Goal: Transaction & Acquisition: Download file/media

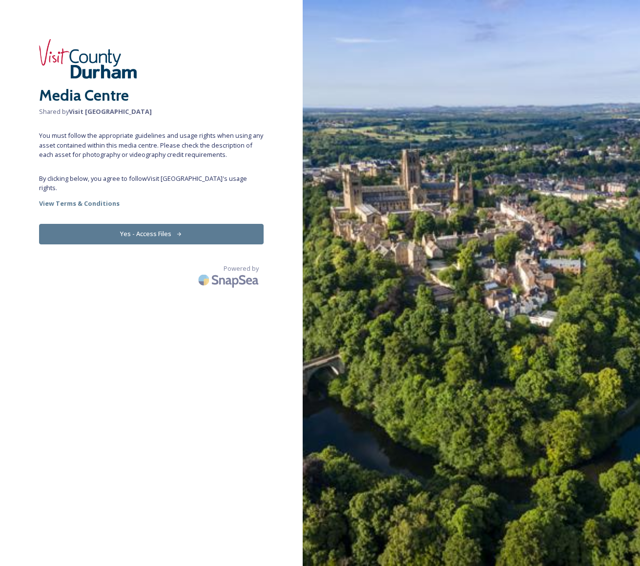
click at [191, 233] on button "Yes - Access Files" at bounding box center [151, 234] width 225 height 20
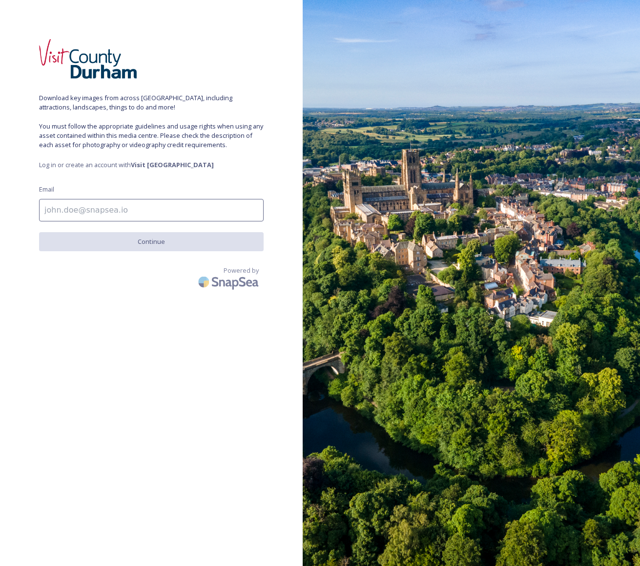
click at [125, 211] on input at bounding box center [151, 210] width 225 height 22
click at [98, 204] on input "Stick Marketing" at bounding box center [151, 210] width 225 height 22
drag, startPoint x: 116, startPoint y: 210, endPoint x: 8, endPoint y: 202, distance: 108.2
click at [8, 202] on div "Download key images from across [GEOGRAPHIC_DATA], including attractions, lands…" at bounding box center [151, 282] width 303 height 487
type input "a"
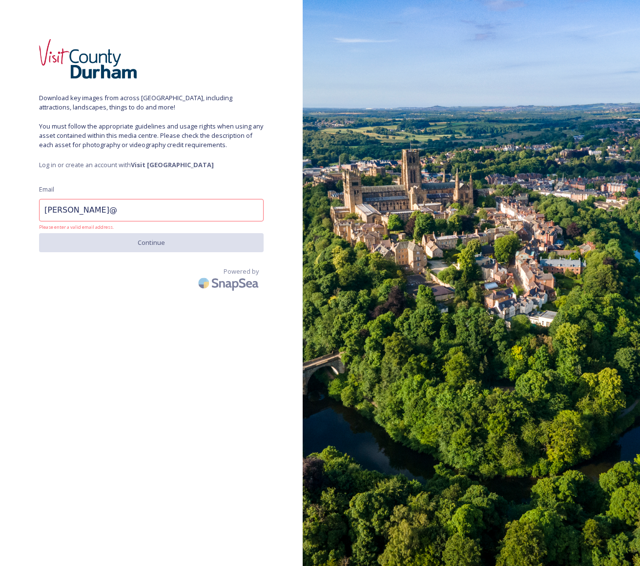
type input "[PERSON_NAME][EMAIL_ADDRESS][DOMAIN_NAME]"
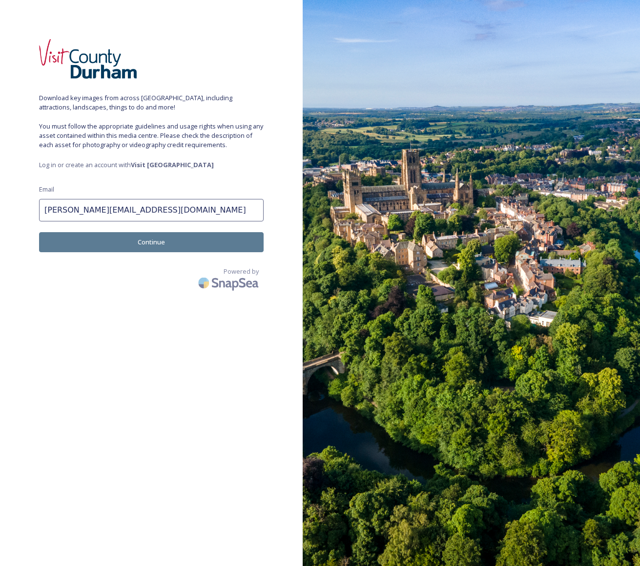
click at [174, 241] on button "Continue" at bounding box center [151, 242] width 225 height 20
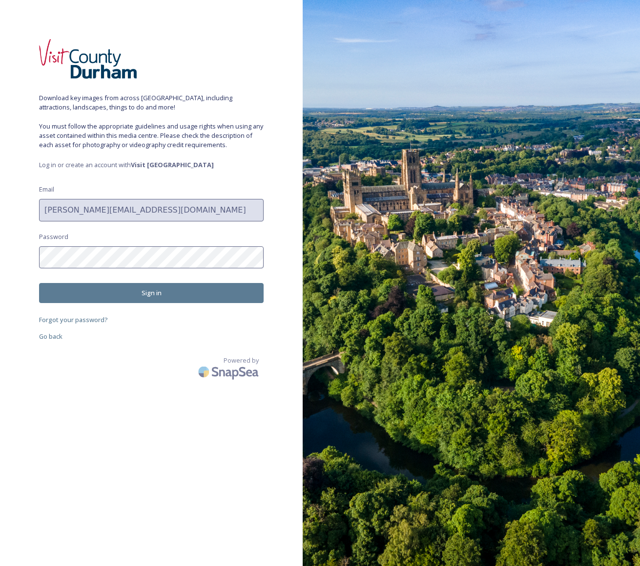
click at [142, 297] on button "Sign in" at bounding box center [151, 293] width 225 height 20
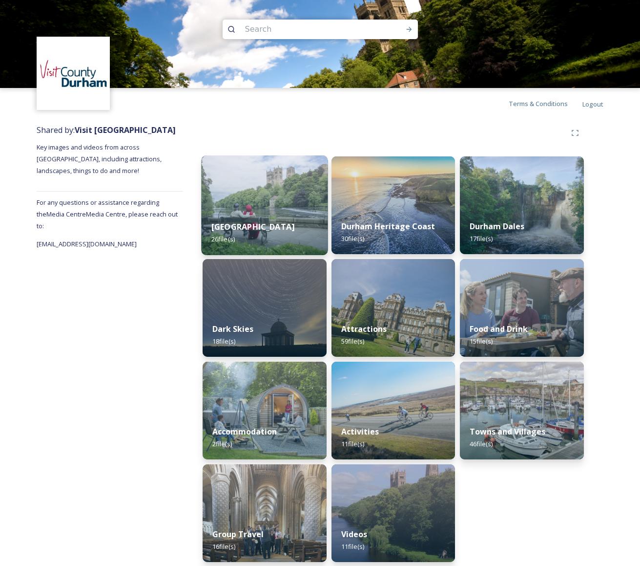
click at [263, 222] on div "Durham City 26 file(s)" at bounding box center [264, 232] width 126 height 44
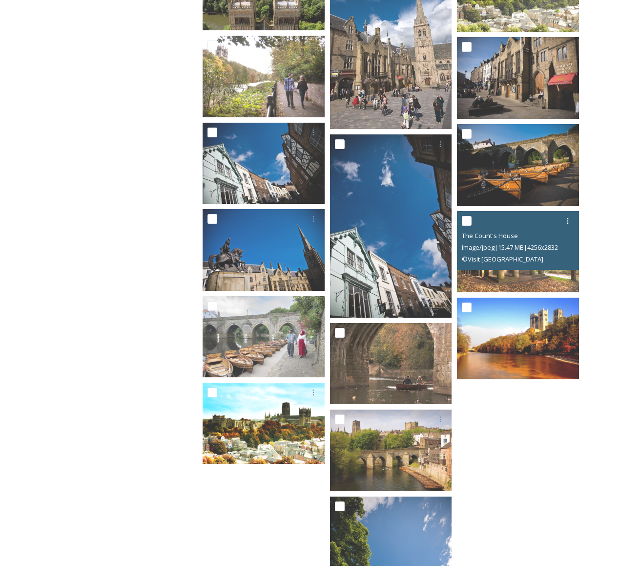
scroll to position [732, 0]
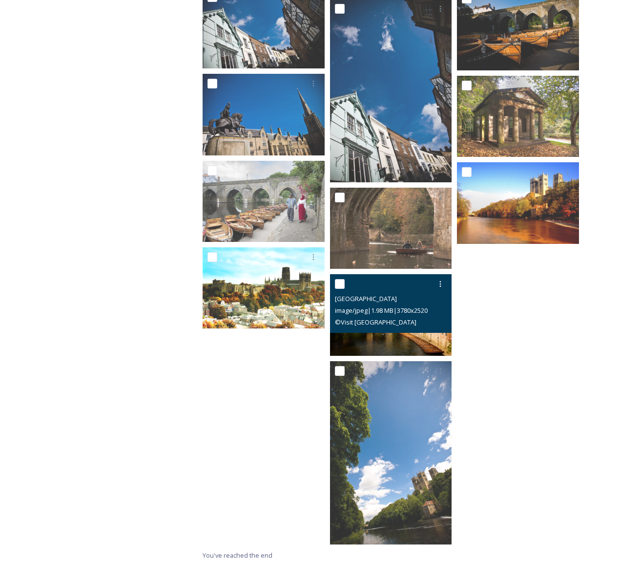
click at [379, 341] on img at bounding box center [391, 315] width 122 height 82
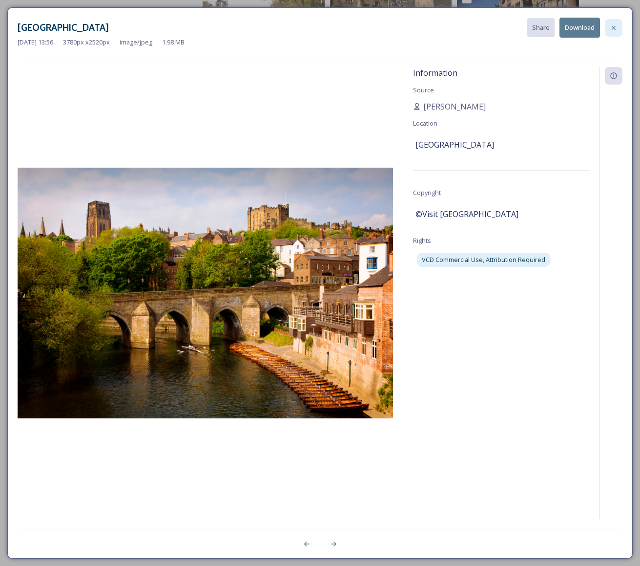
click at [615, 26] on icon at bounding box center [614, 28] width 8 height 8
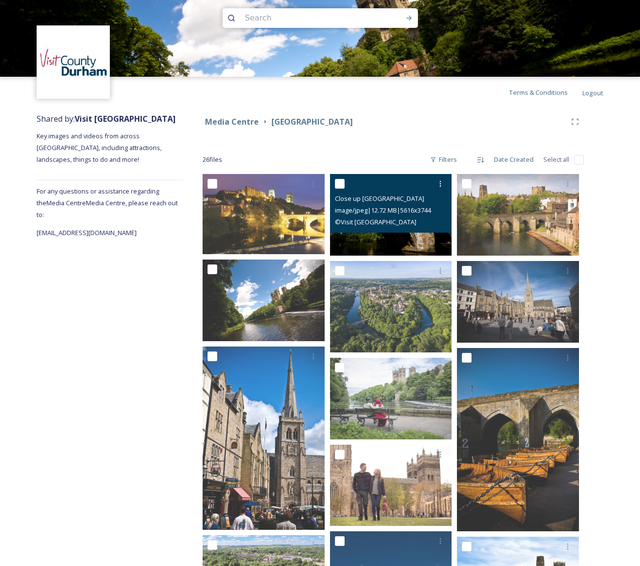
scroll to position [0, 0]
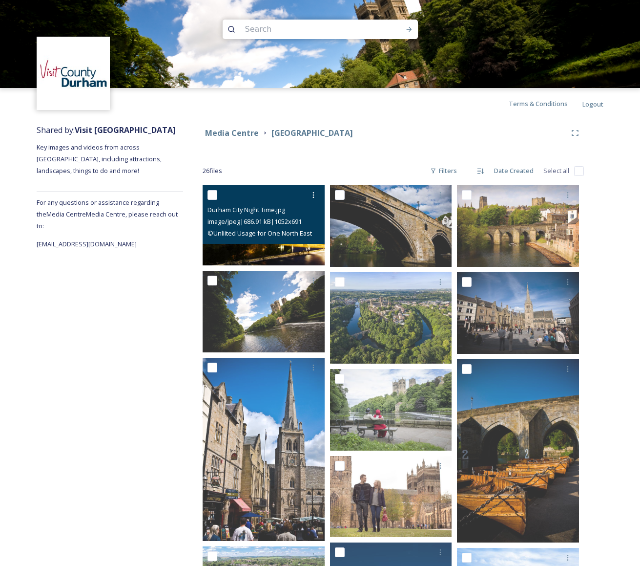
click at [254, 217] on div "image/jpeg | 686.91 kB | 1052 x 691" at bounding box center [265, 221] width 115 height 12
click at [260, 254] on img at bounding box center [264, 225] width 122 height 80
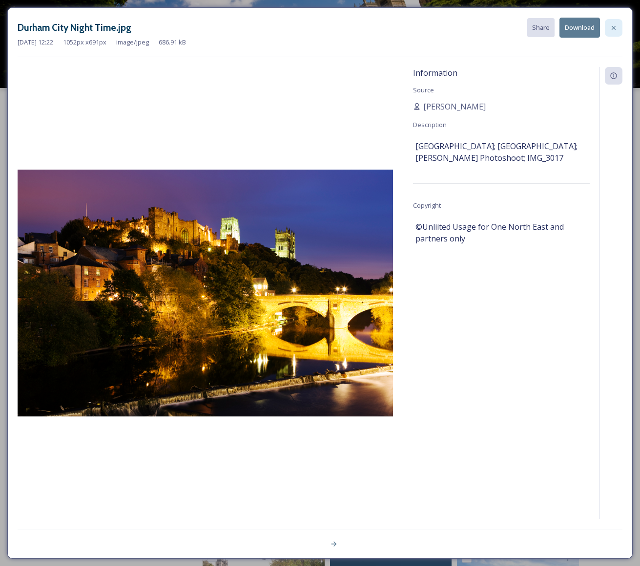
click at [617, 27] on icon at bounding box center [614, 28] width 8 height 8
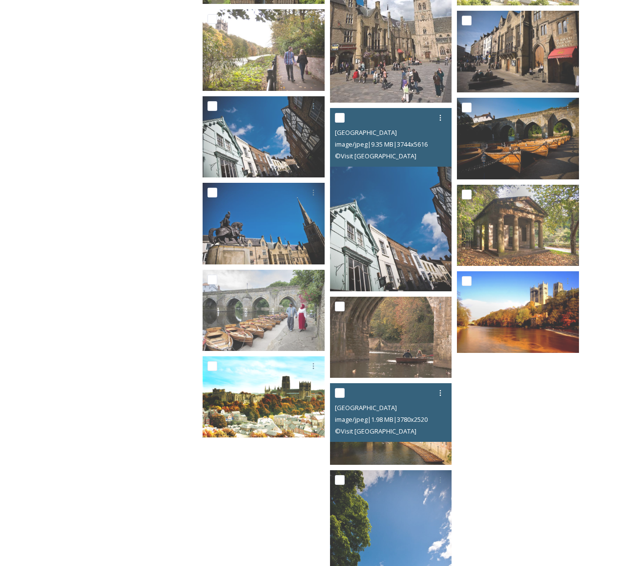
scroll to position [732, 0]
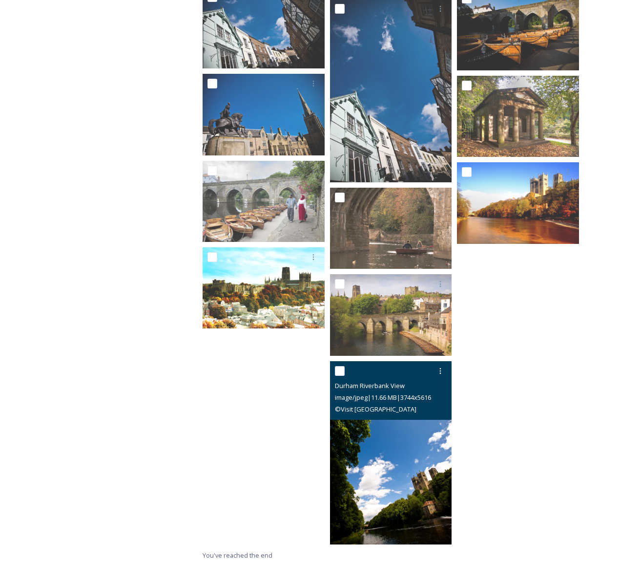
click at [379, 435] on img at bounding box center [391, 452] width 122 height 183
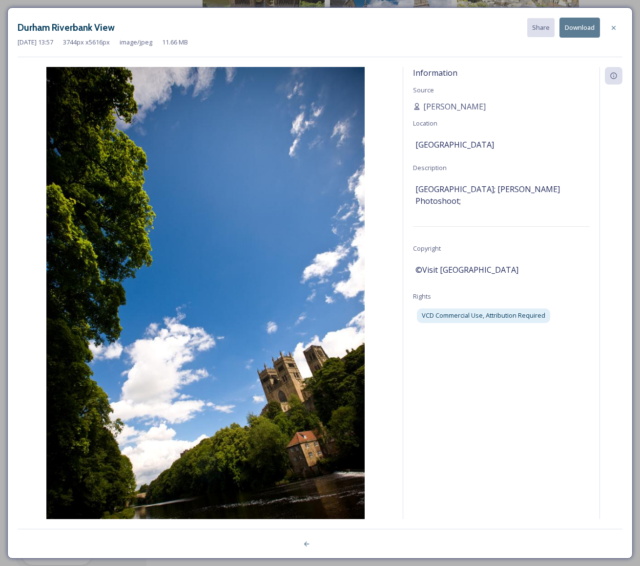
scroll to position [543, 0]
click at [611, 25] on icon at bounding box center [614, 28] width 8 height 8
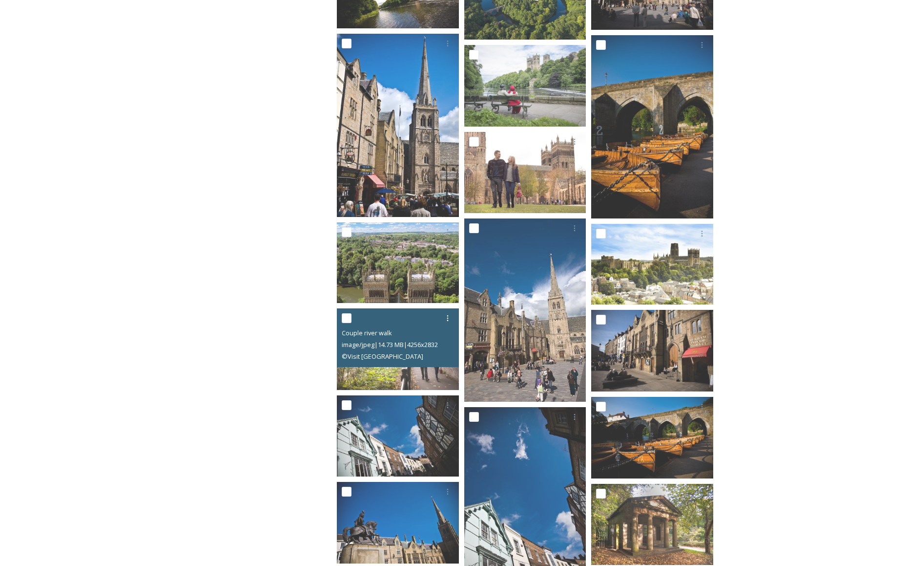
scroll to position [272, 0]
